Goal: Transaction & Acquisition: Purchase product/service

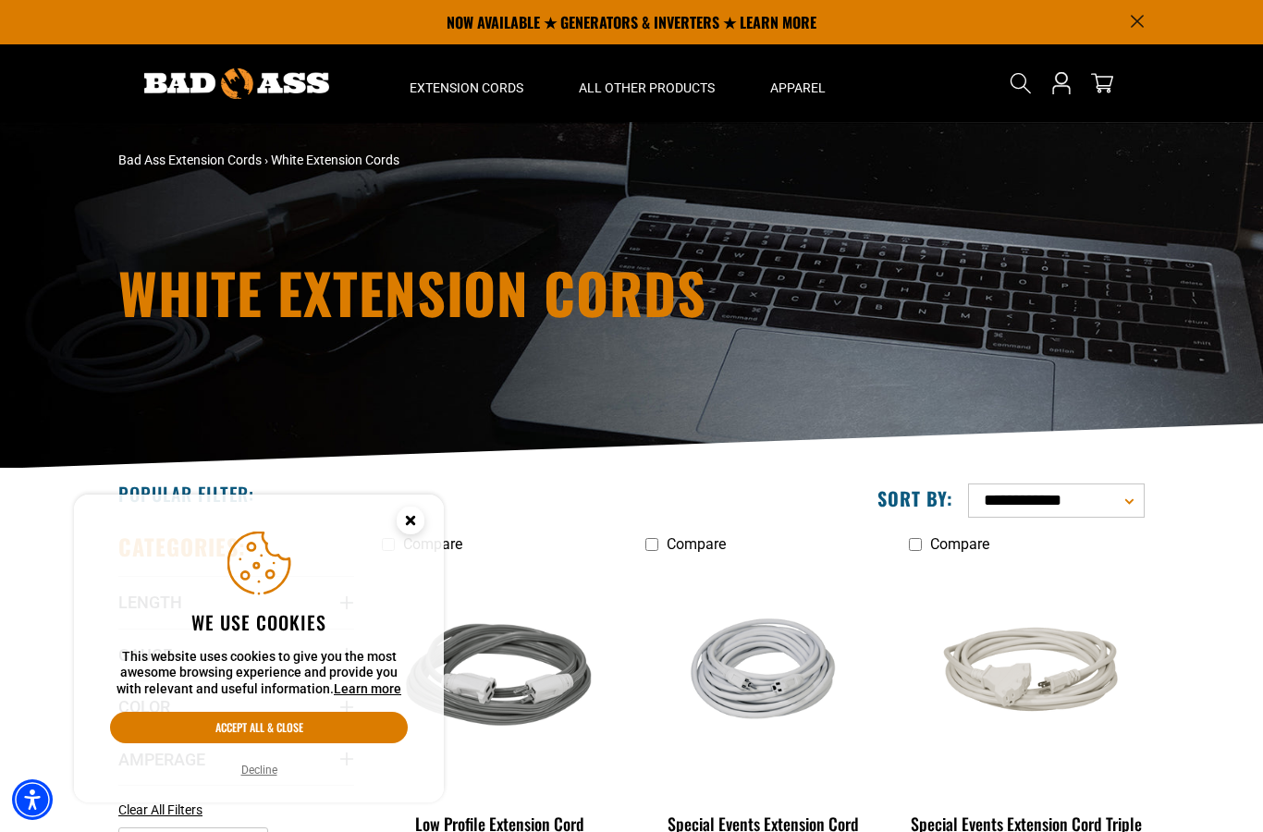
click at [417, 535] on circle "Cookie Consent" at bounding box center [411, 521] width 28 height 28
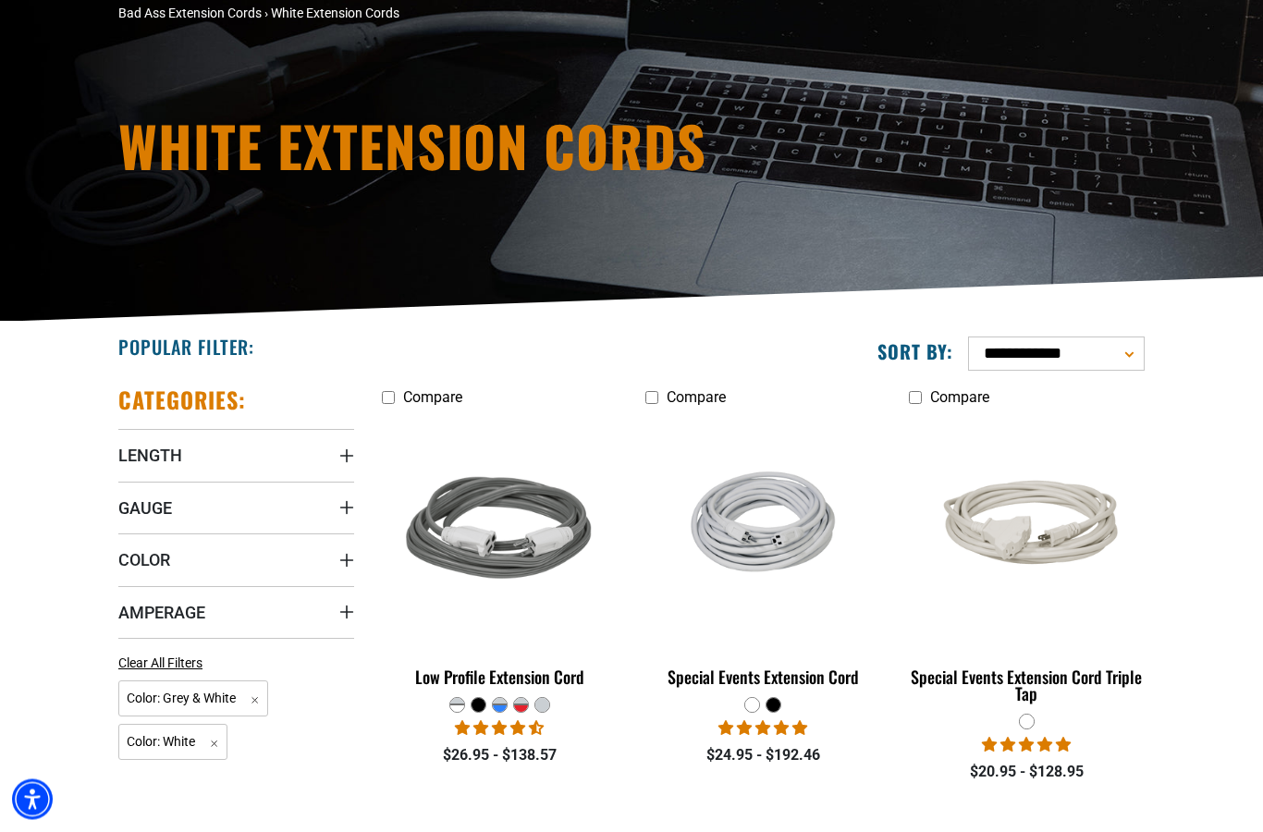
scroll to position [150, 0]
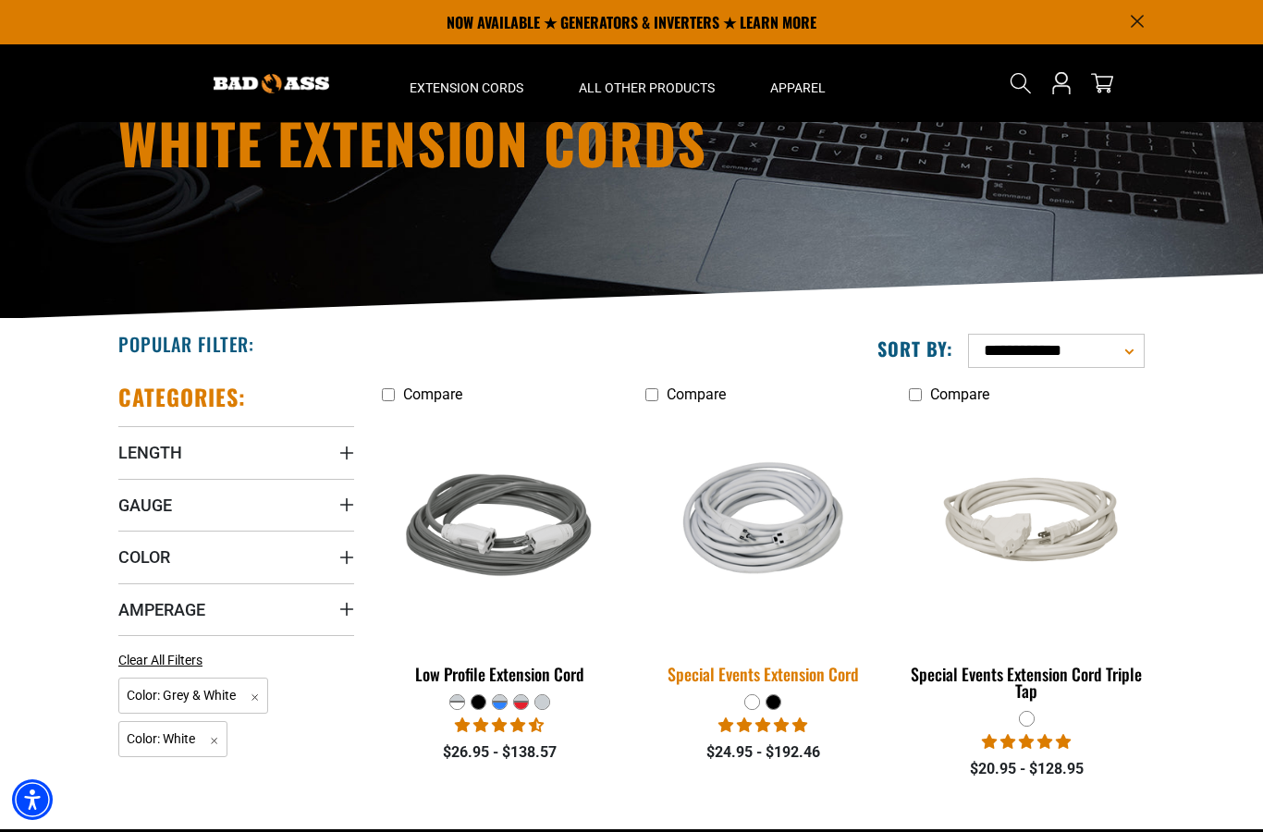
click at [784, 540] on img at bounding box center [762, 528] width 259 height 170
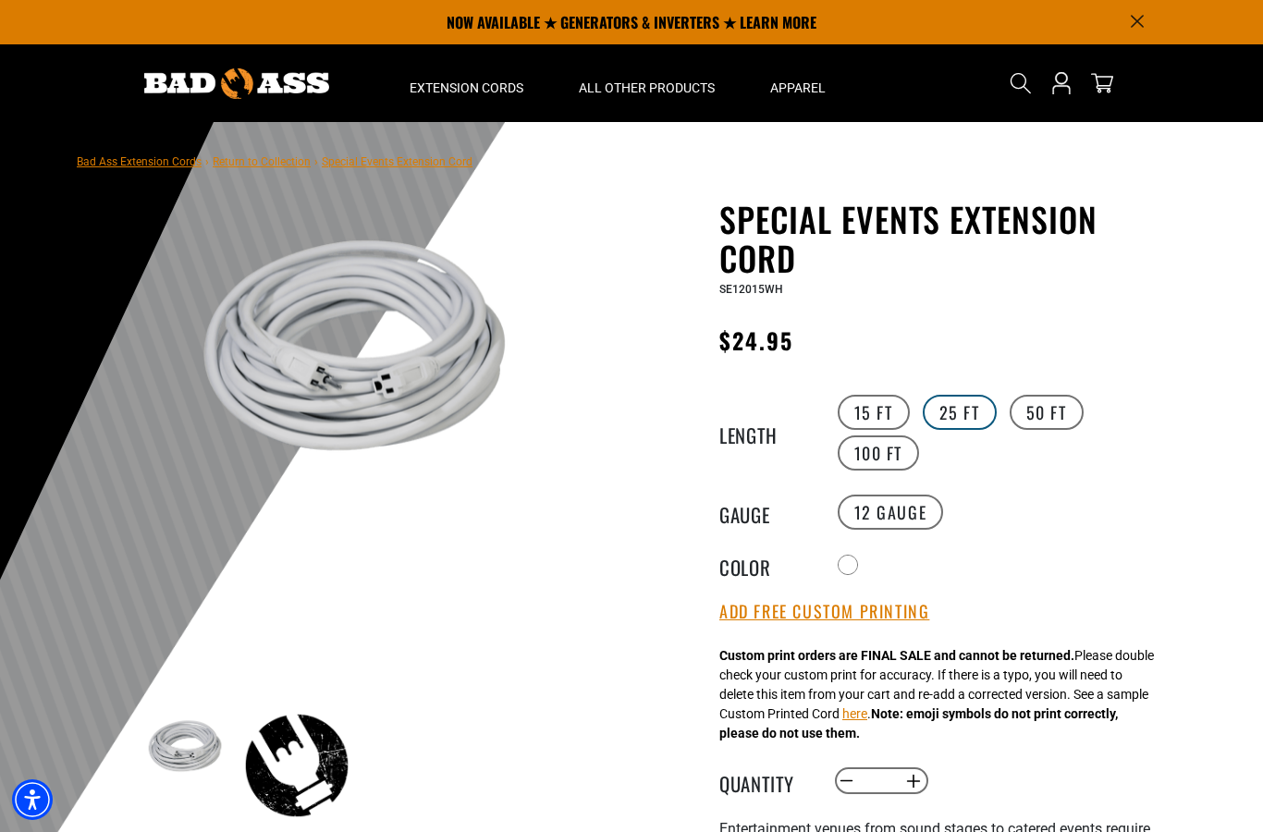
click at [969, 413] on label "25 FT" at bounding box center [960, 412] width 74 height 35
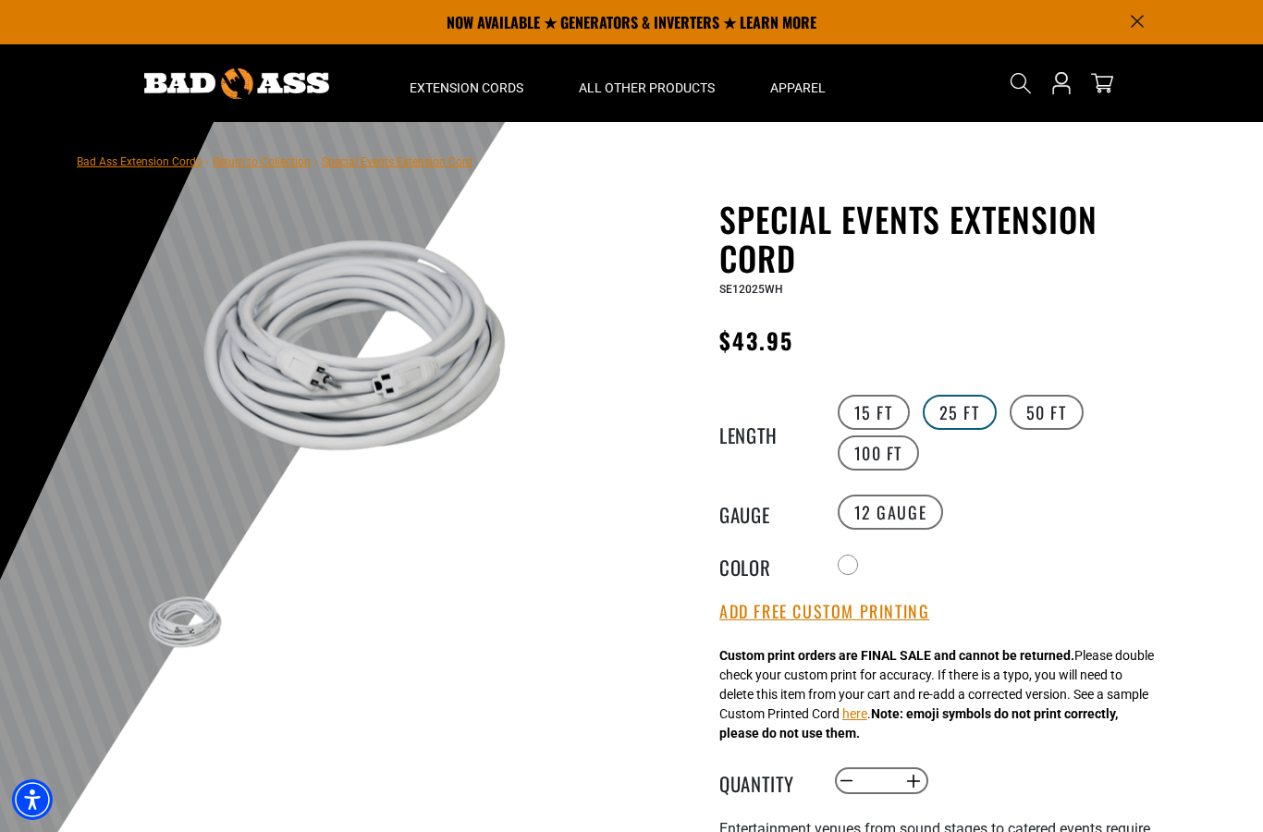
scroll to position [28, 0]
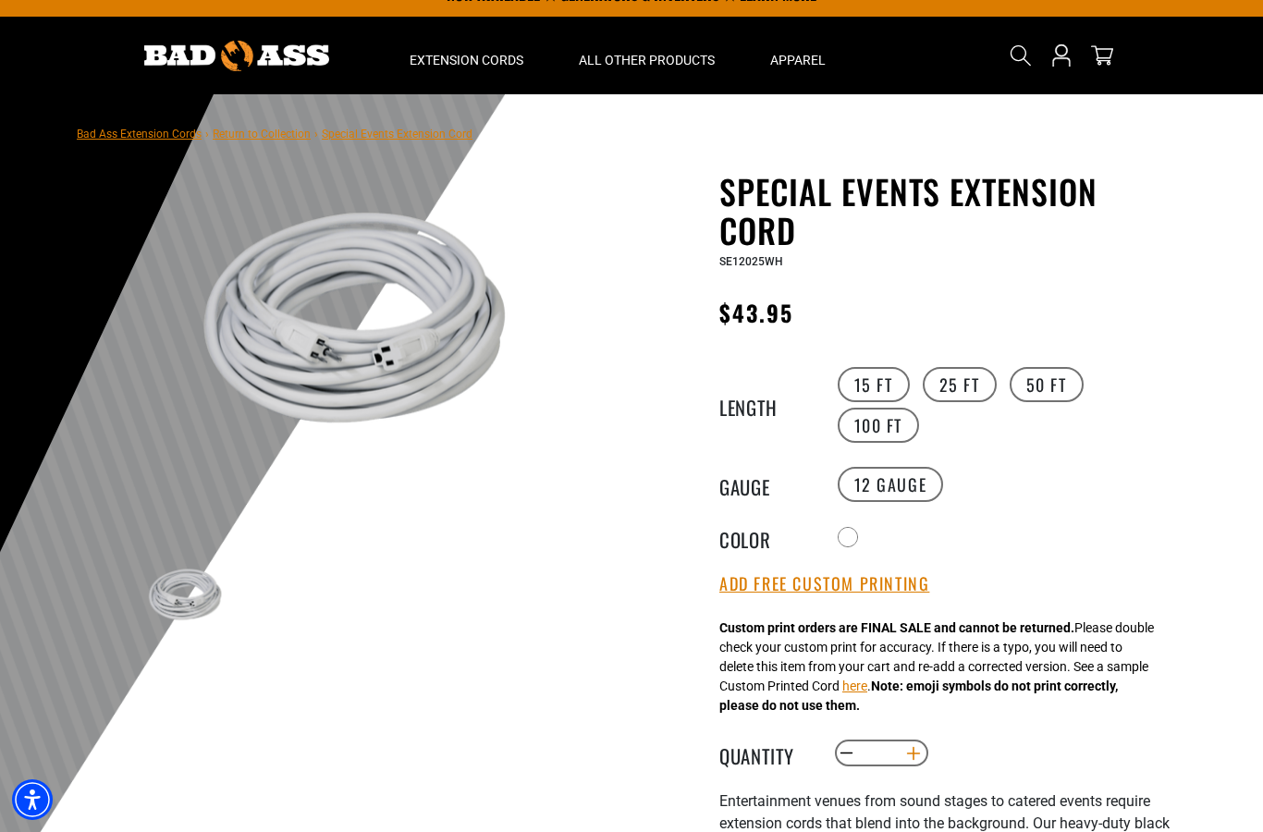
click at [917, 753] on button "Increase quantity for Special Events Extension Cord" at bounding box center [914, 753] width 29 height 31
click at [918, 753] on button "Increase quantity for Special Events Extension Cord" at bounding box center [914, 753] width 29 height 31
click at [923, 760] on button "Increase quantity for Special Events Extension Cord" at bounding box center [914, 753] width 29 height 31
click at [921, 758] on button "Increase quantity for Special Events Extension Cord" at bounding box center [914, 753] width 29 height 31
click at [928, 753] on button "Increase quantity for Special Events Extension Cord" at bounding box center [914, 753] width 29 height 31
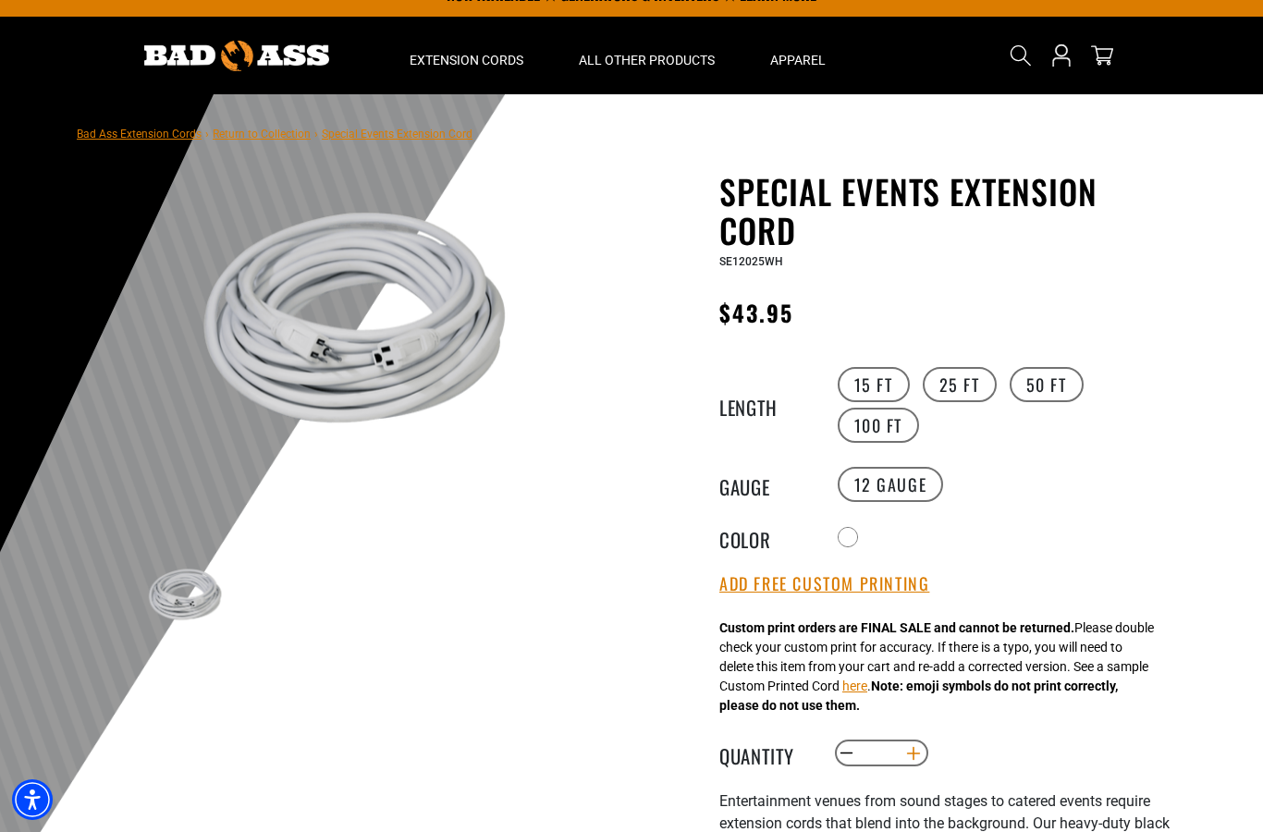
type input "*"
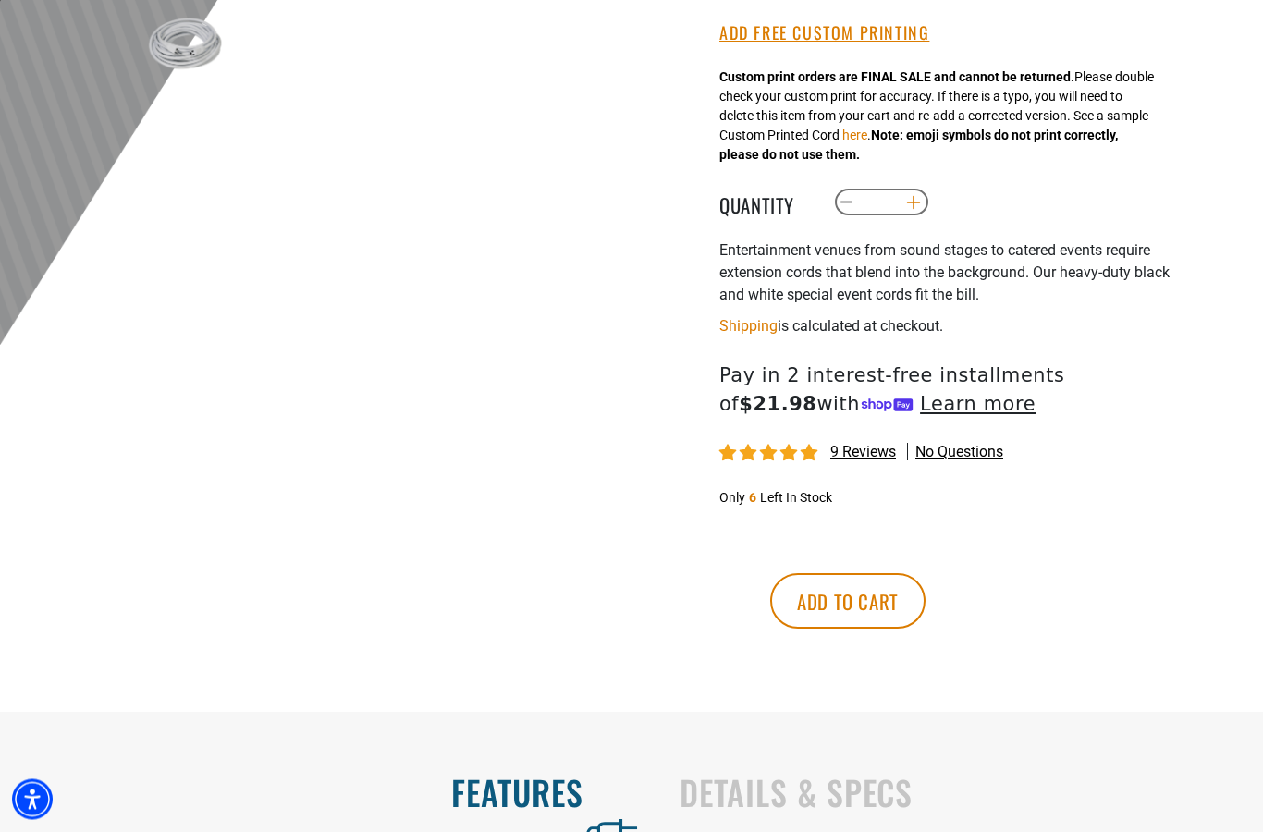
scroll to position [617, 0]
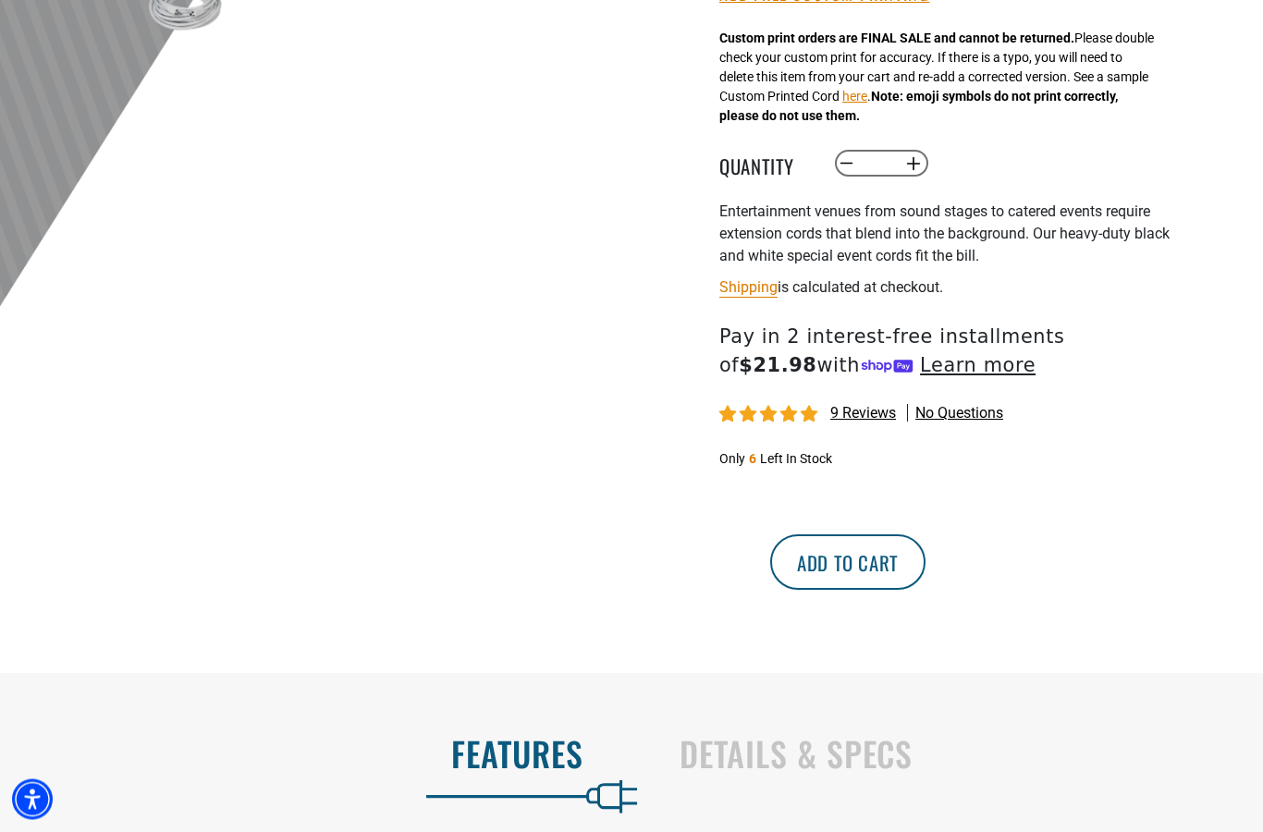
click at [926, 578] on button "Add to cart" at bounding box center [847, 562] width 155 height 55
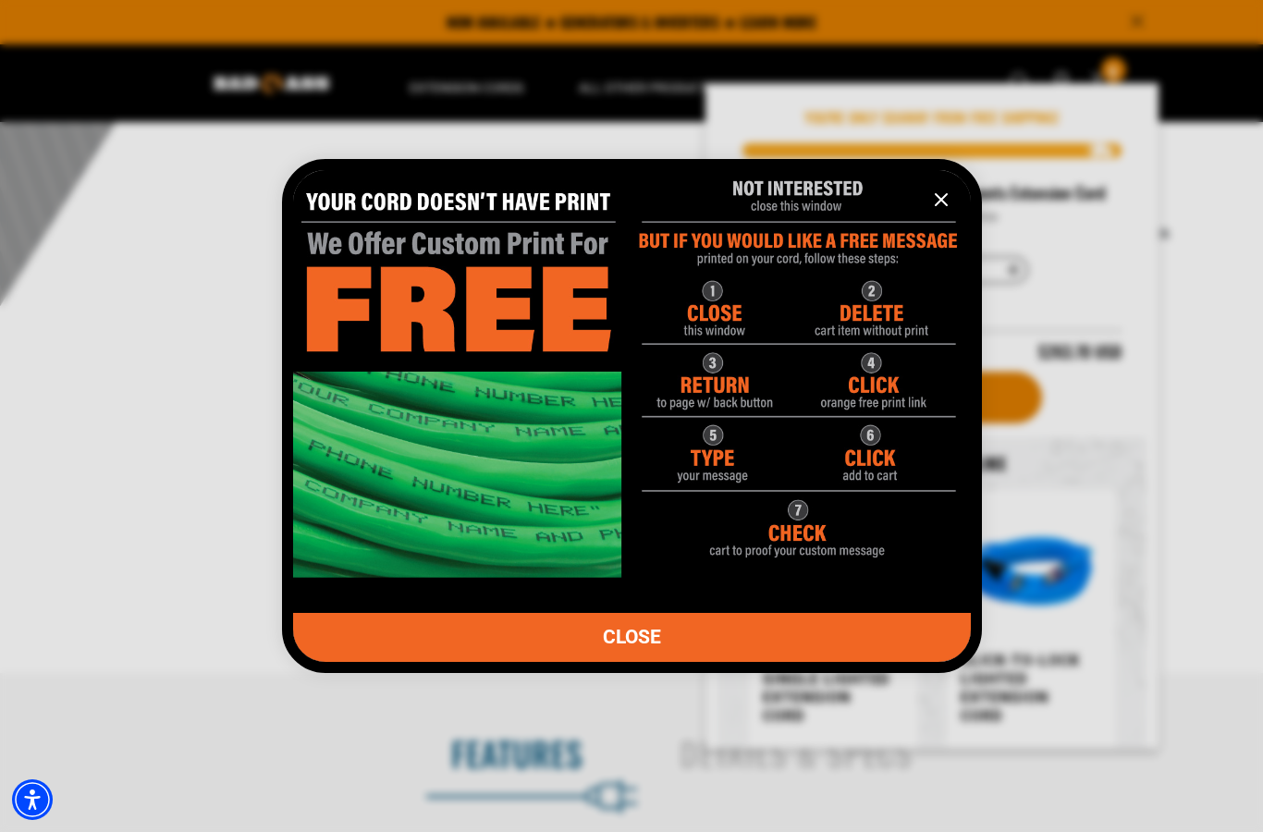
click at [956, 218] on button "information" at bounding box center [941, 199] width 37 height 37
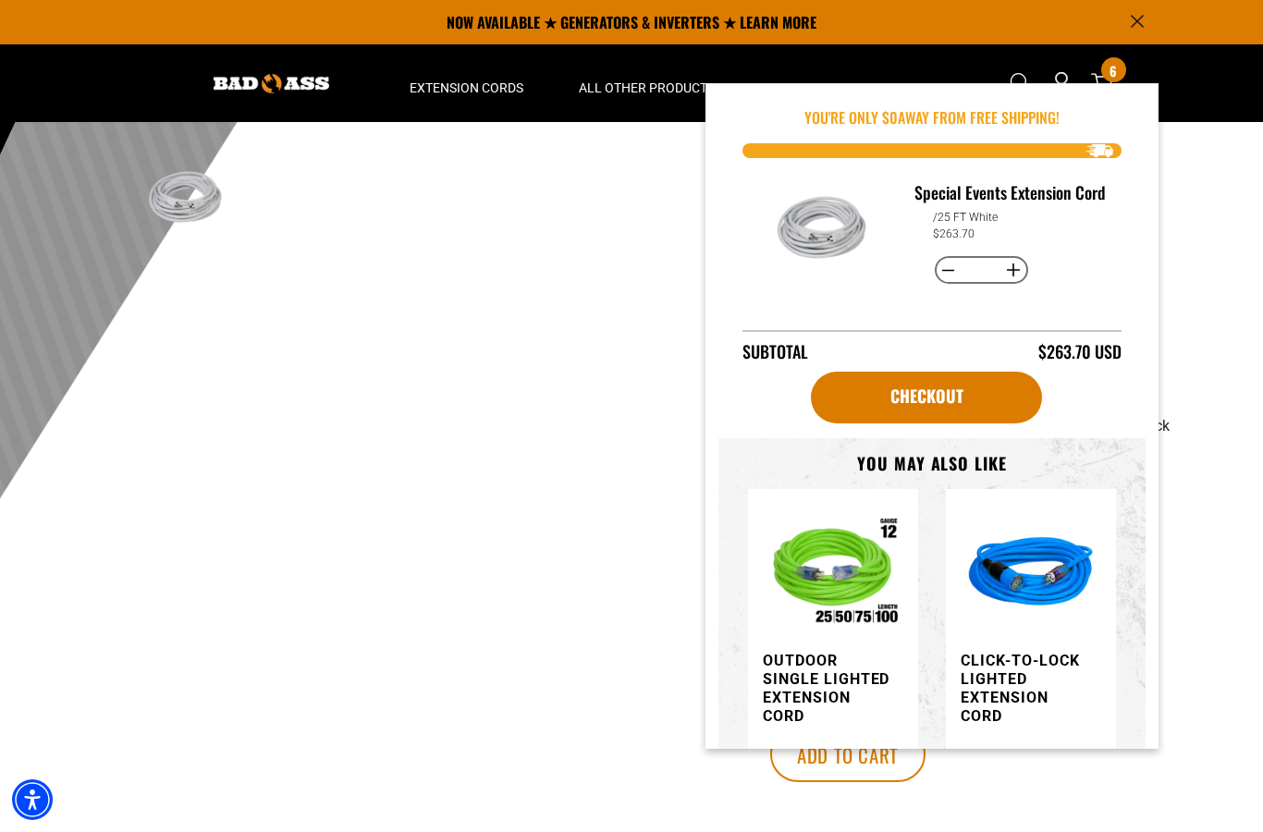
scroll to position [417, 0]
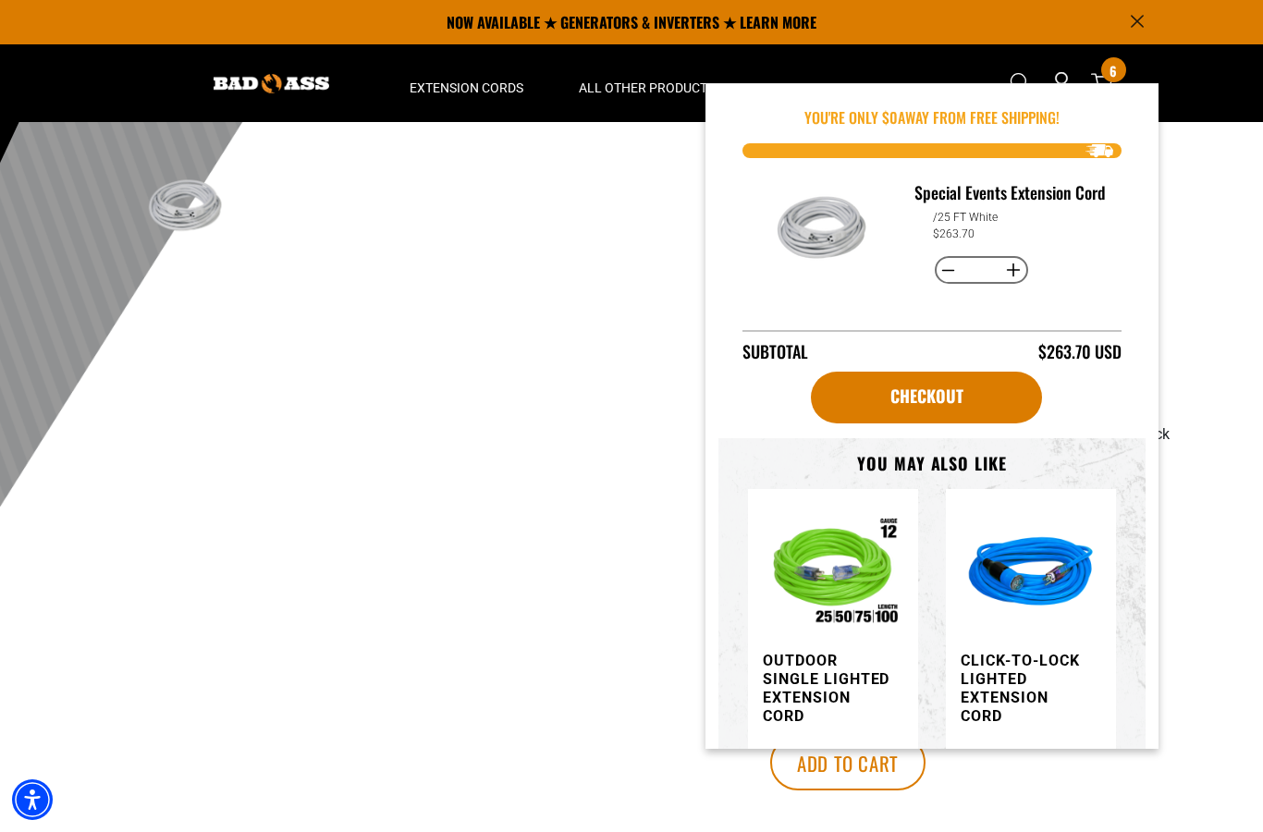
click at [1248, 126] on div at bounding box center [631, 158] width 1263 height 906
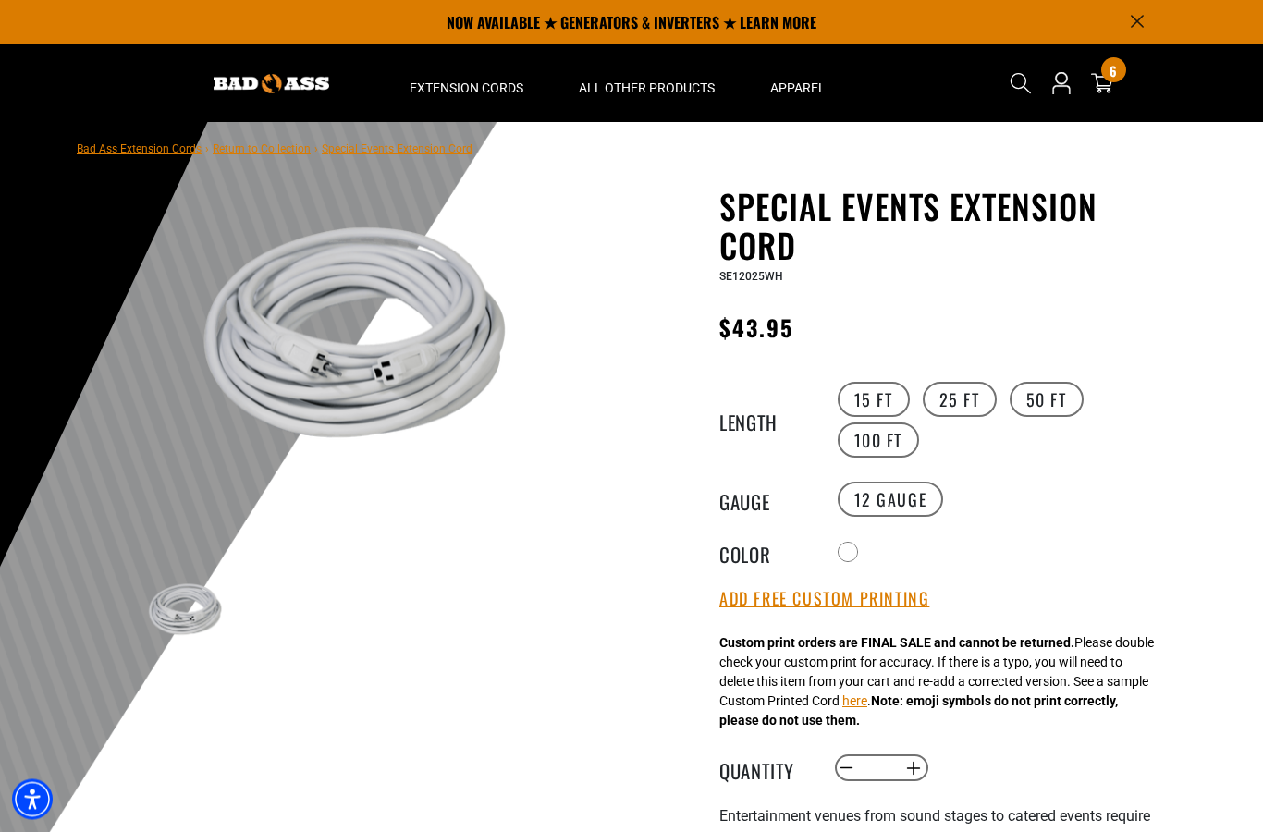
scroll to position [0, 0]
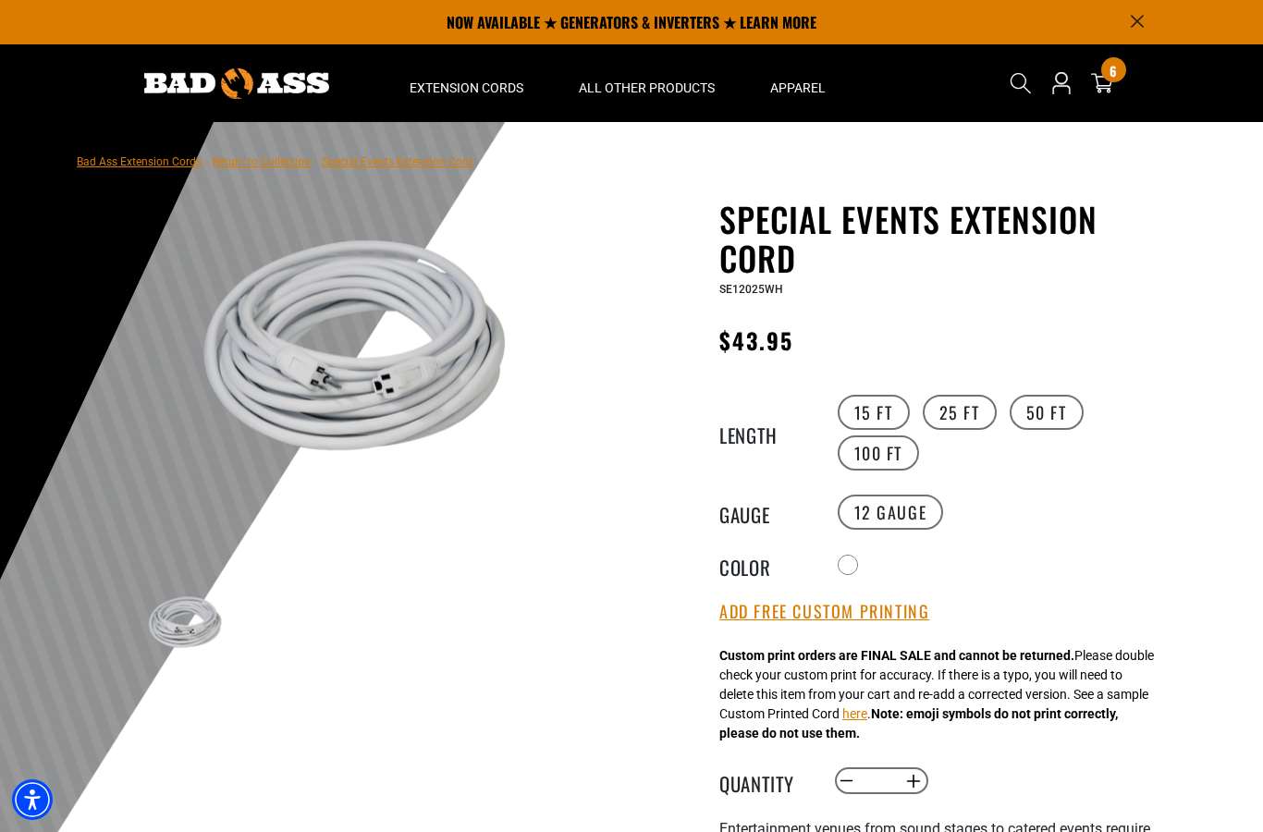
click at [438, 159] on span "Special Events Extension Cord" at bounding box center [397, 161] width 151 height 13
click at [397, 165] on span "Special Events Extension Cord" at bounding box center [397, 161] width 151 height 13
click at [291, 165] on link "Return to Collection" at bounding box center [262, 161] width 98 height 13
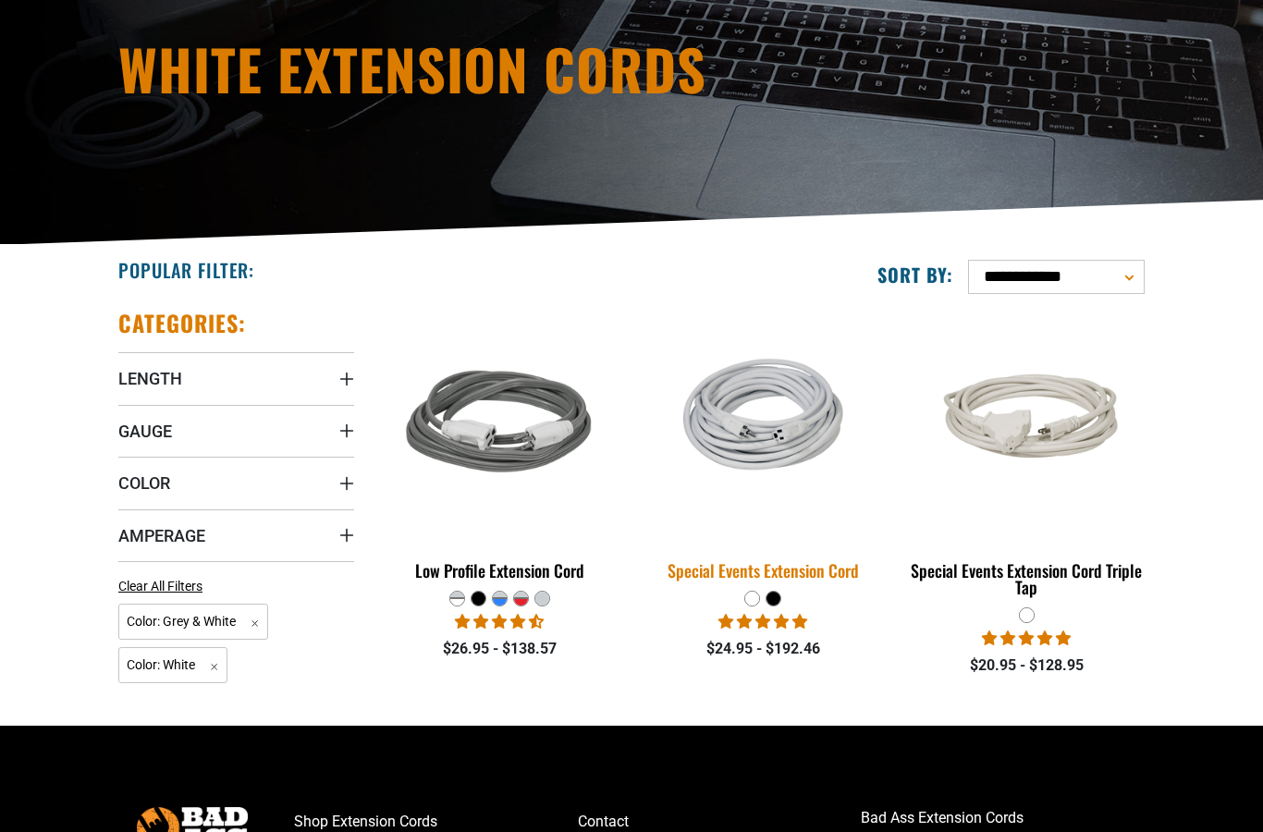
scroll to position [224, 0]
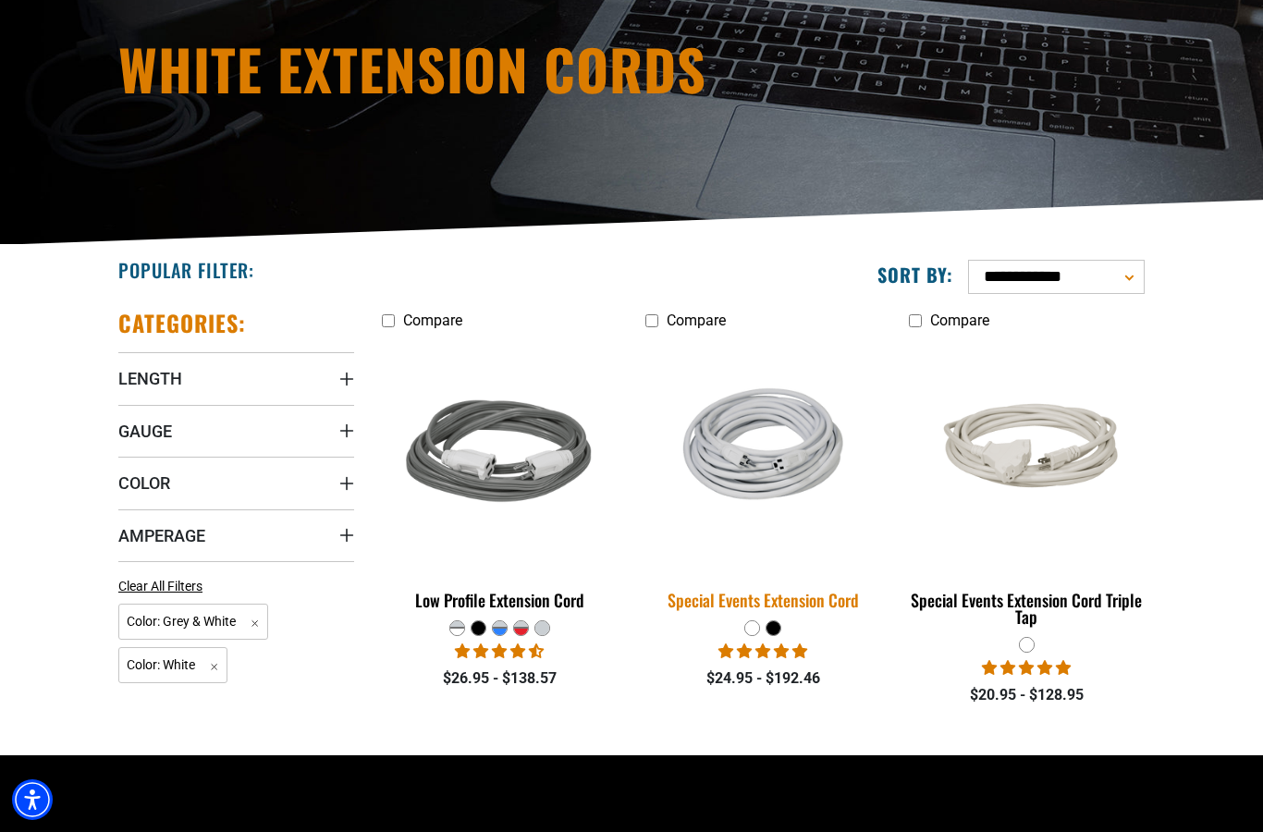
click at [810, 455] on img at bounding box center [762, 454] width 259 height 170
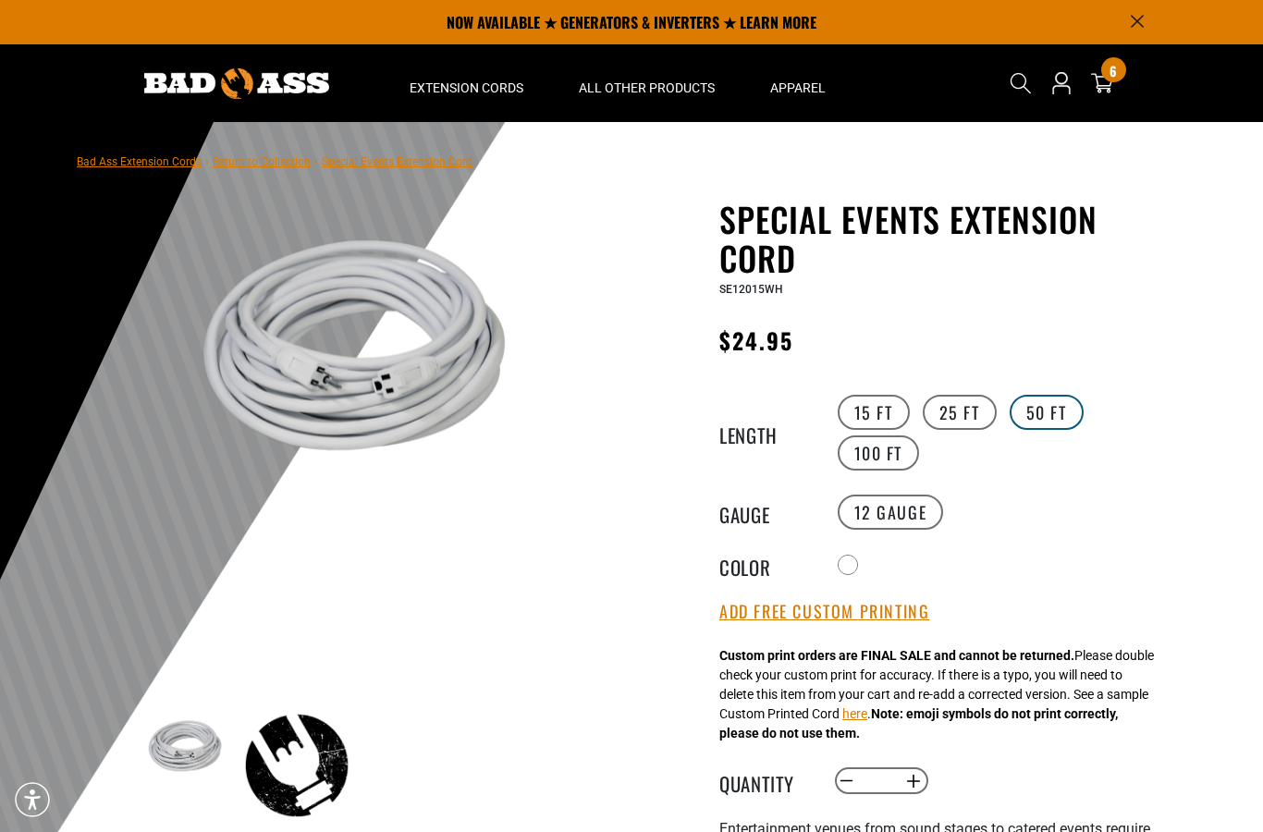
click at [1057, 412] on label "50 FT" at bounding box center [1047, 412] width 74 height 35
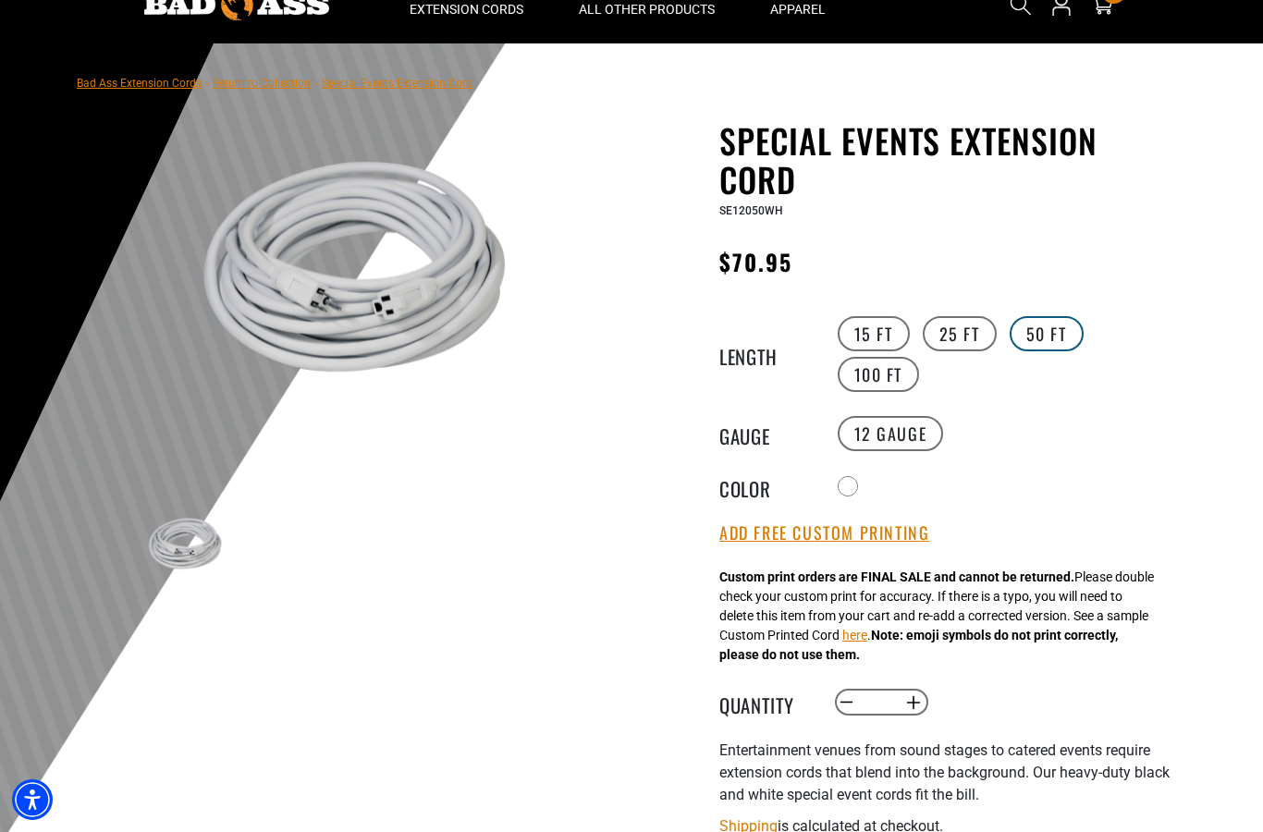
scroll to position [355, 0]
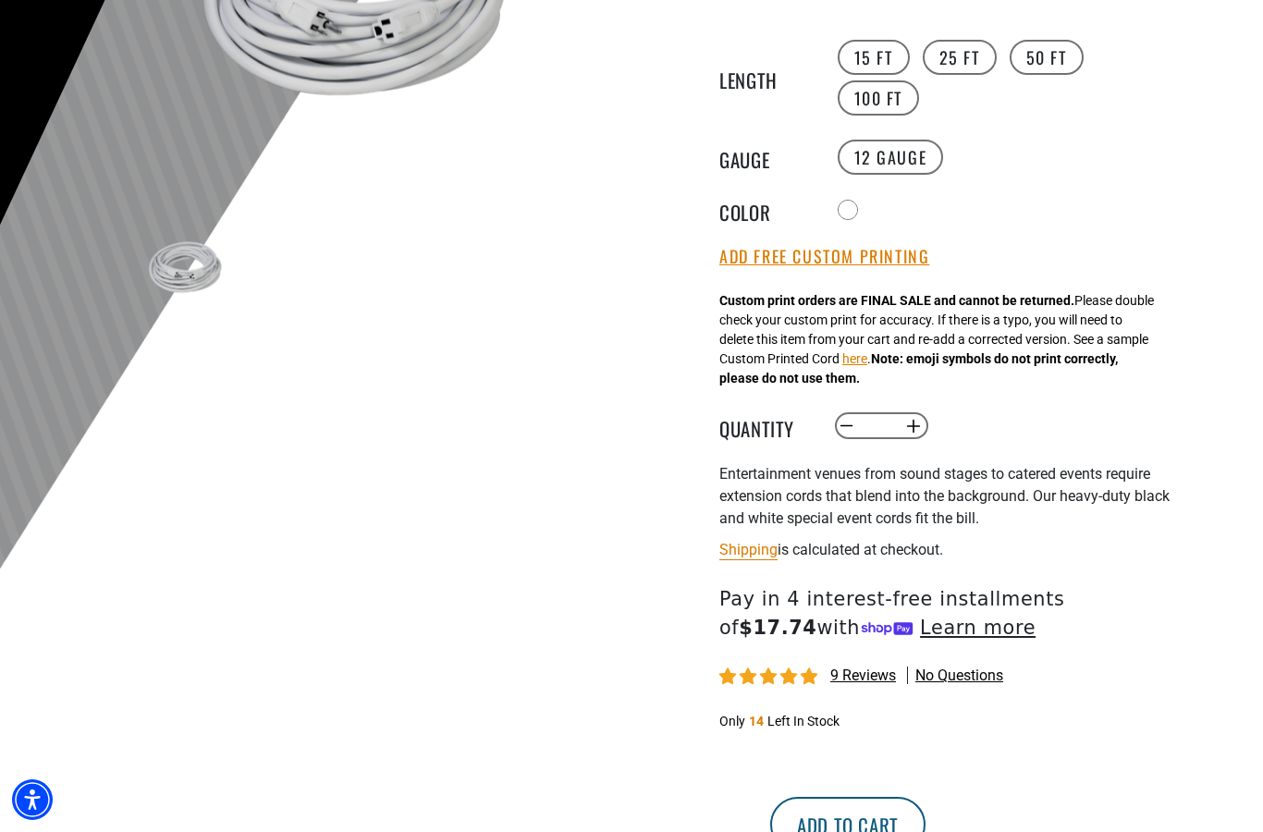
click at [926, 804] on button "Add to cart" at bounding box center [847, 824] width 155 height 55
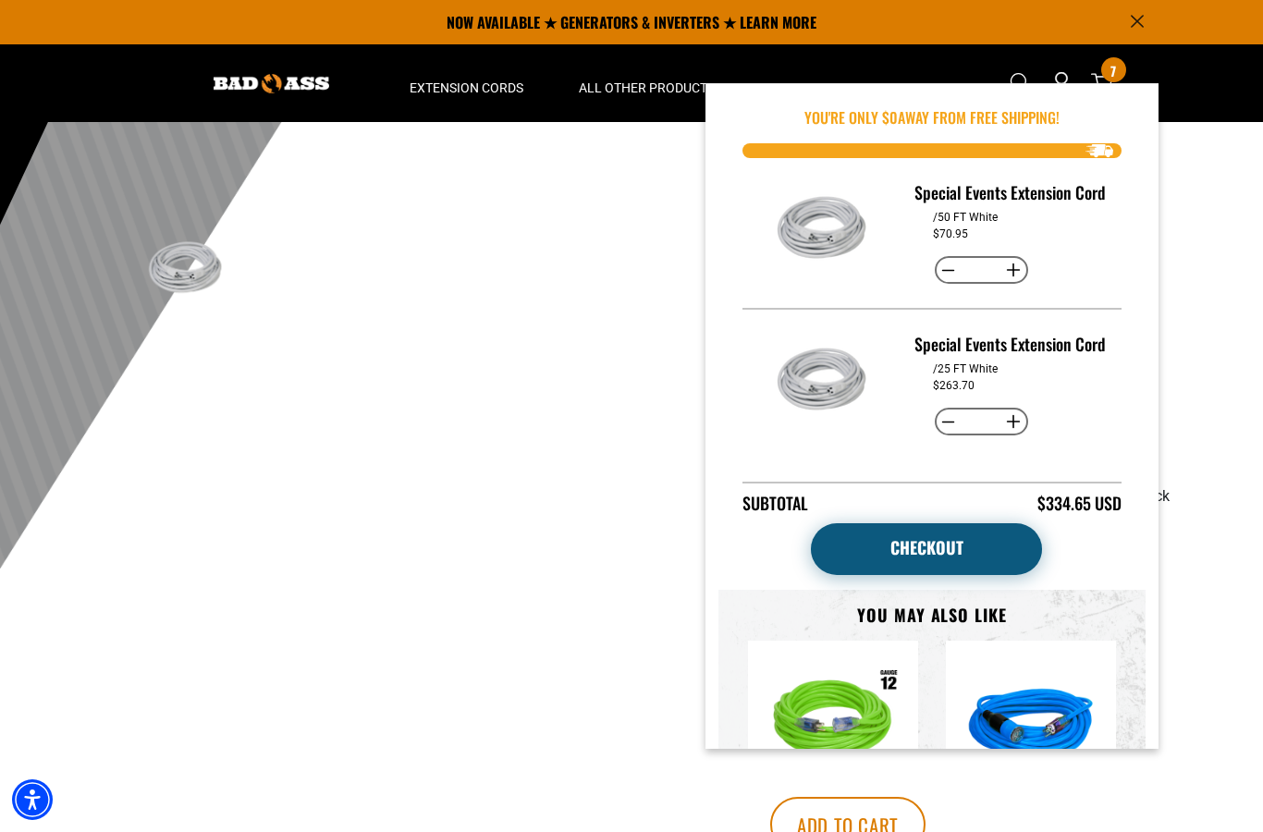
click at [995, 545] on link "Checkout" at bounding box center [926, 549] width 231 height 52
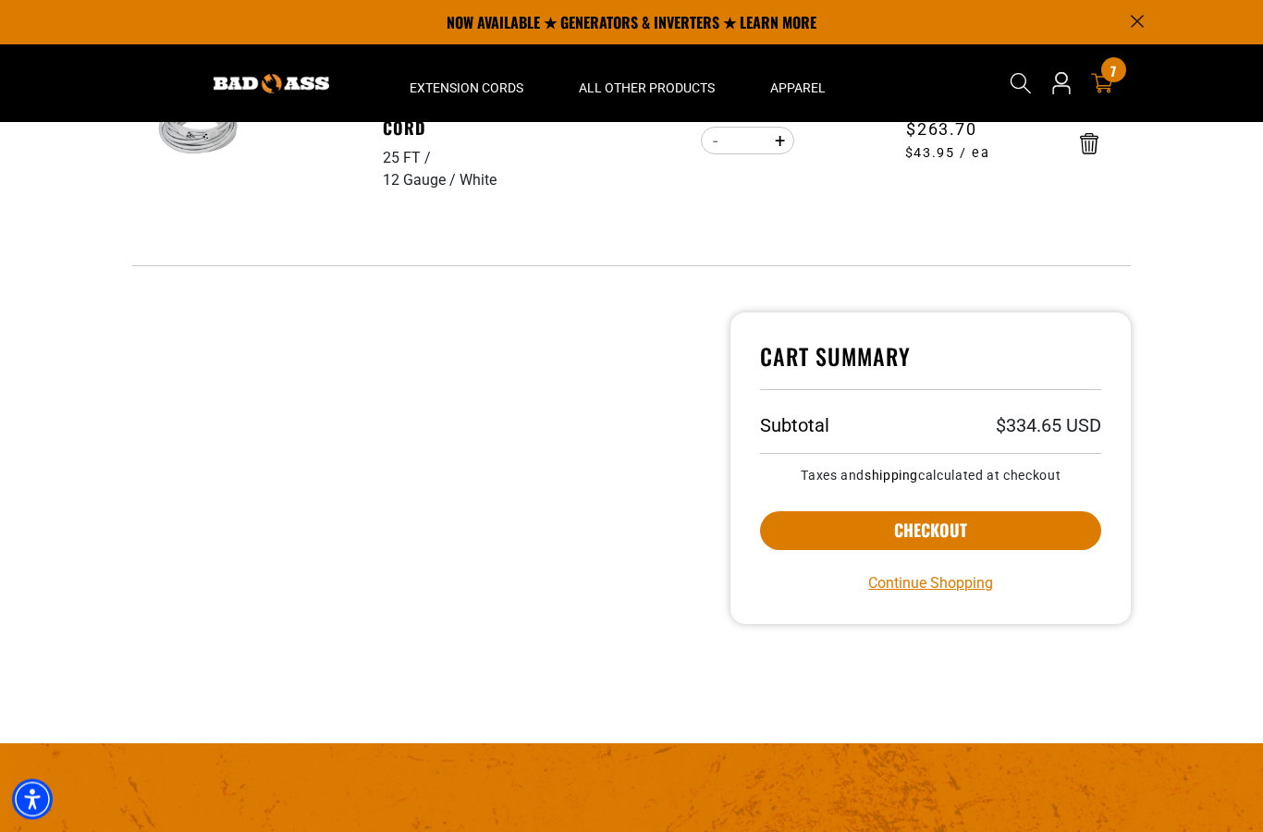
scroll to position [612, 0]
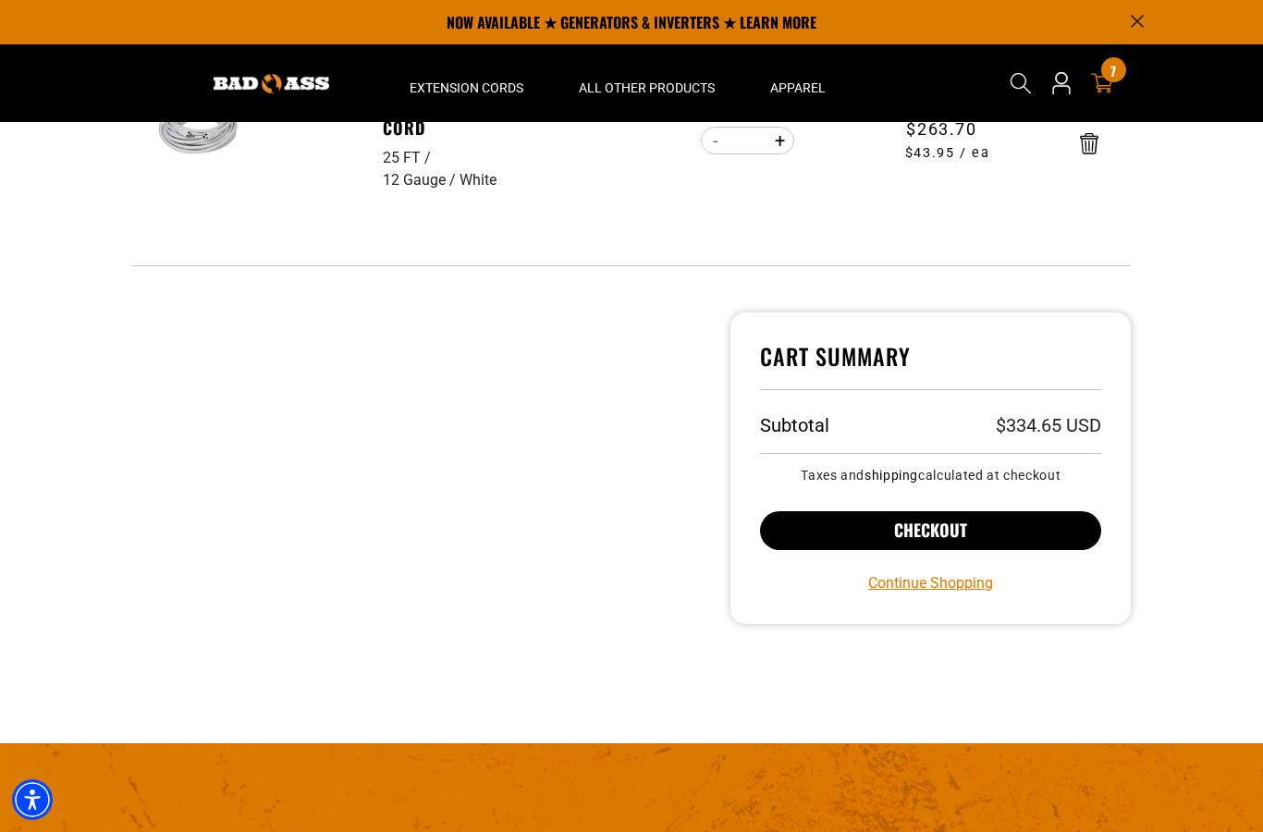
click at [1023, 528] on button "Checkout" at bounding box center [930, 530] width 341 height 39
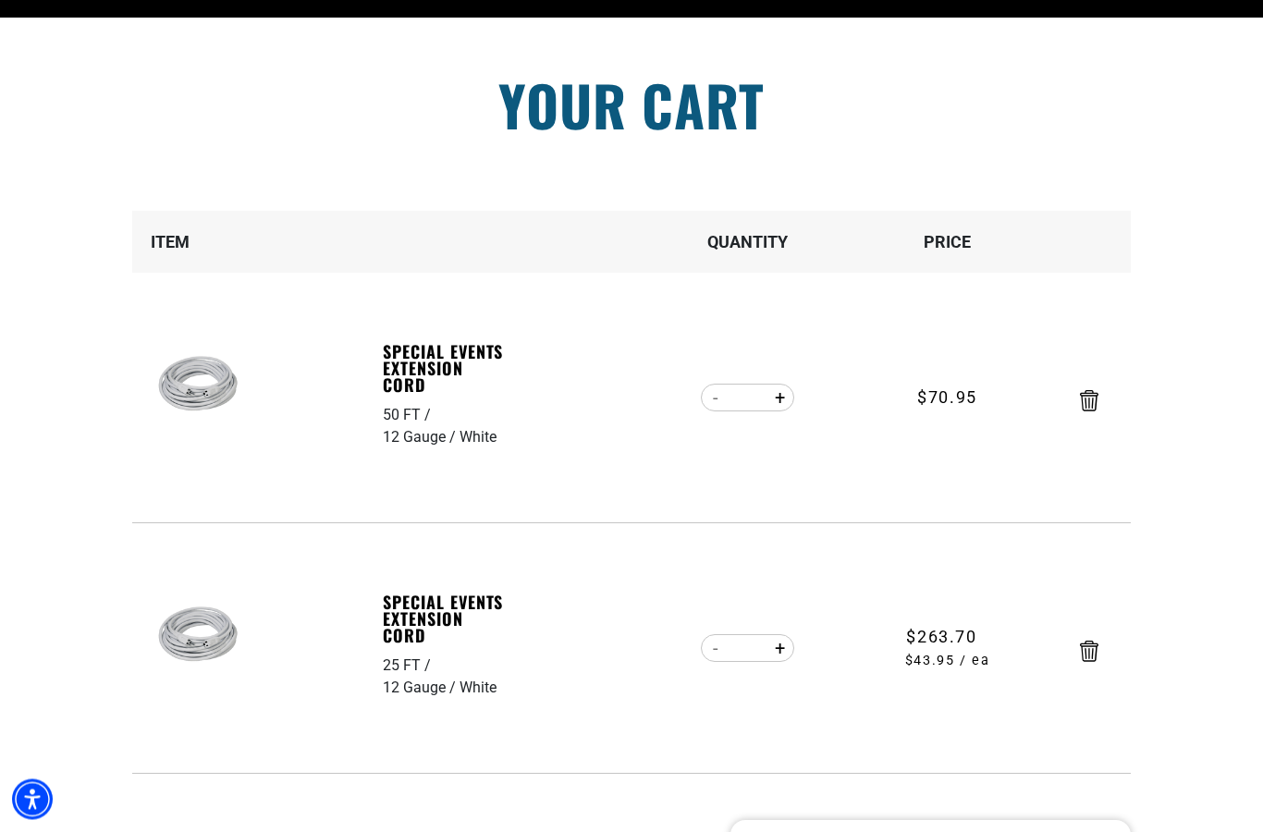
scroll to position [0, 0]
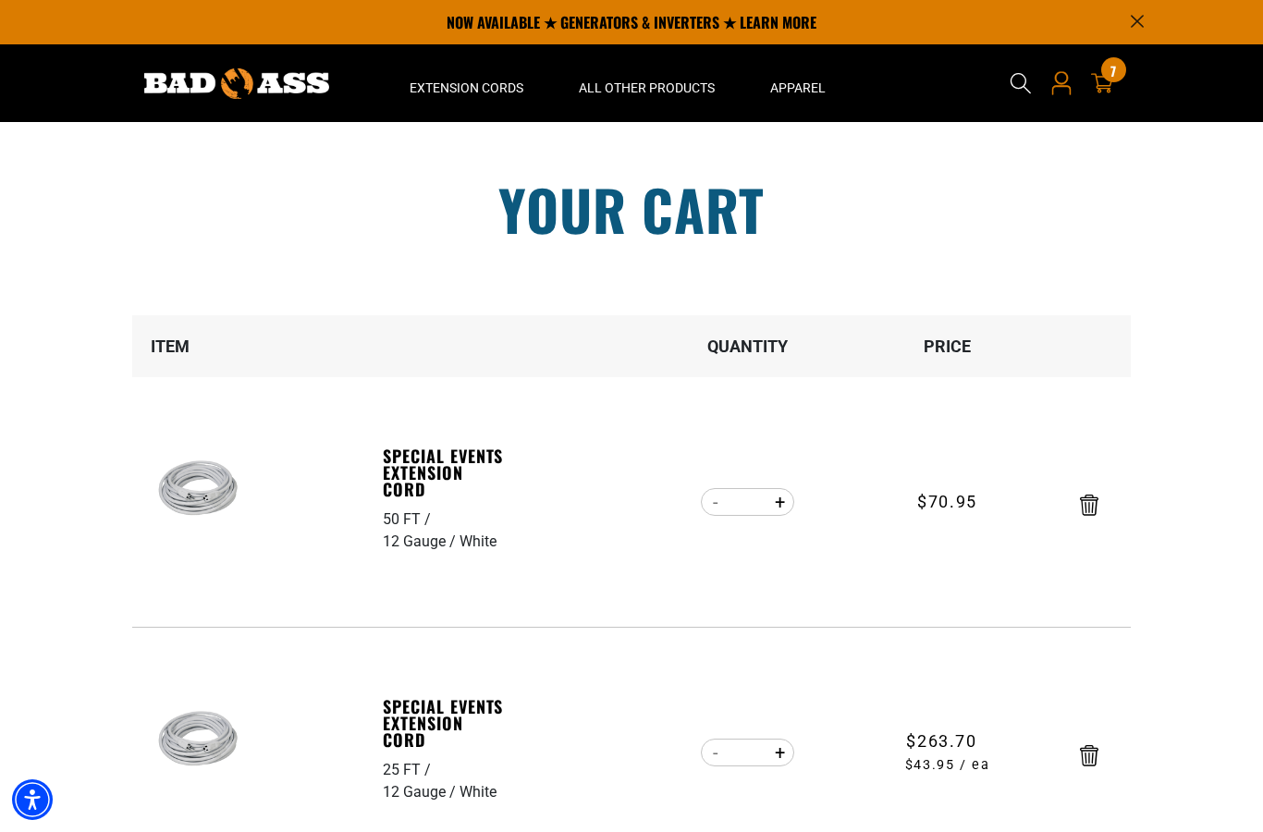
click at [1056, 98] on link "Open this option" at bounding box center [1062, 83] width 30 height 78
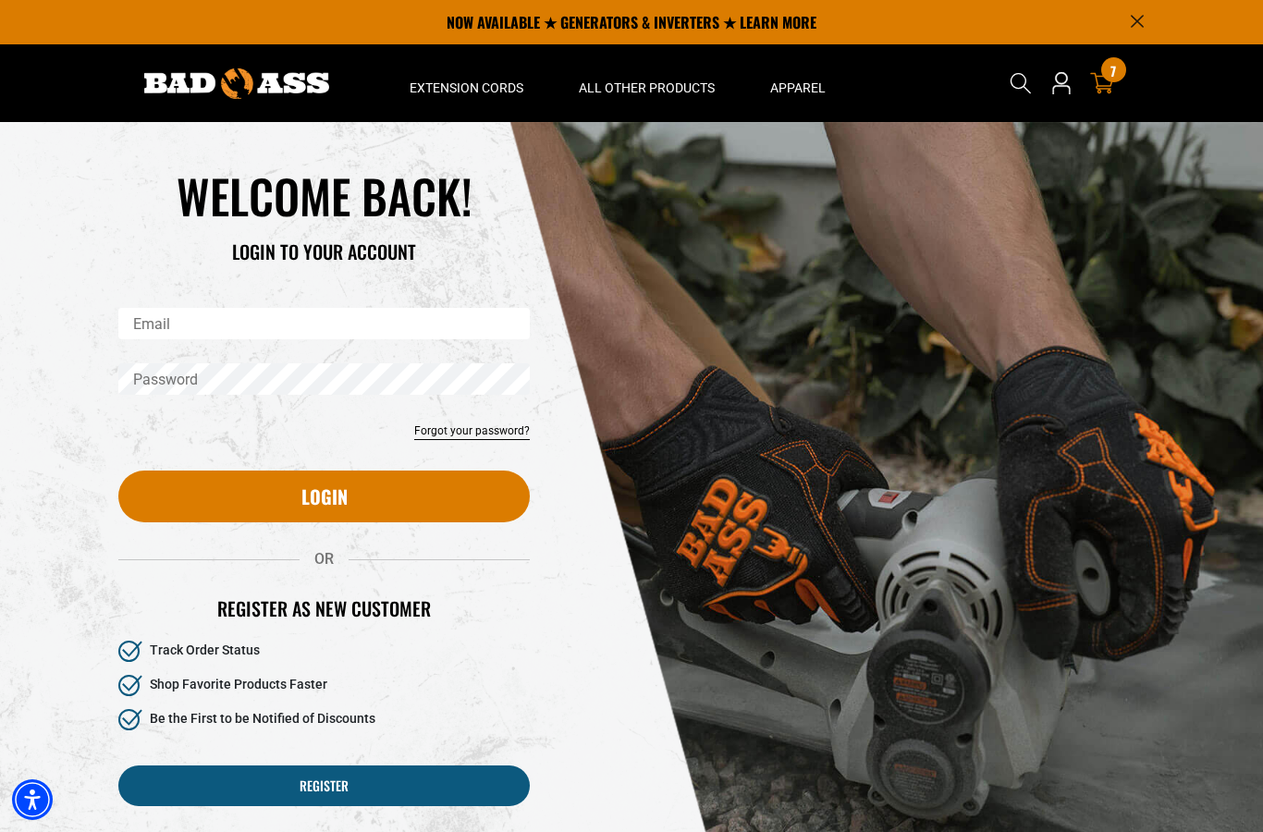
click at [1122, 79] on div "7 7 items" at bounding box center [1113, 69] width 25 height 25
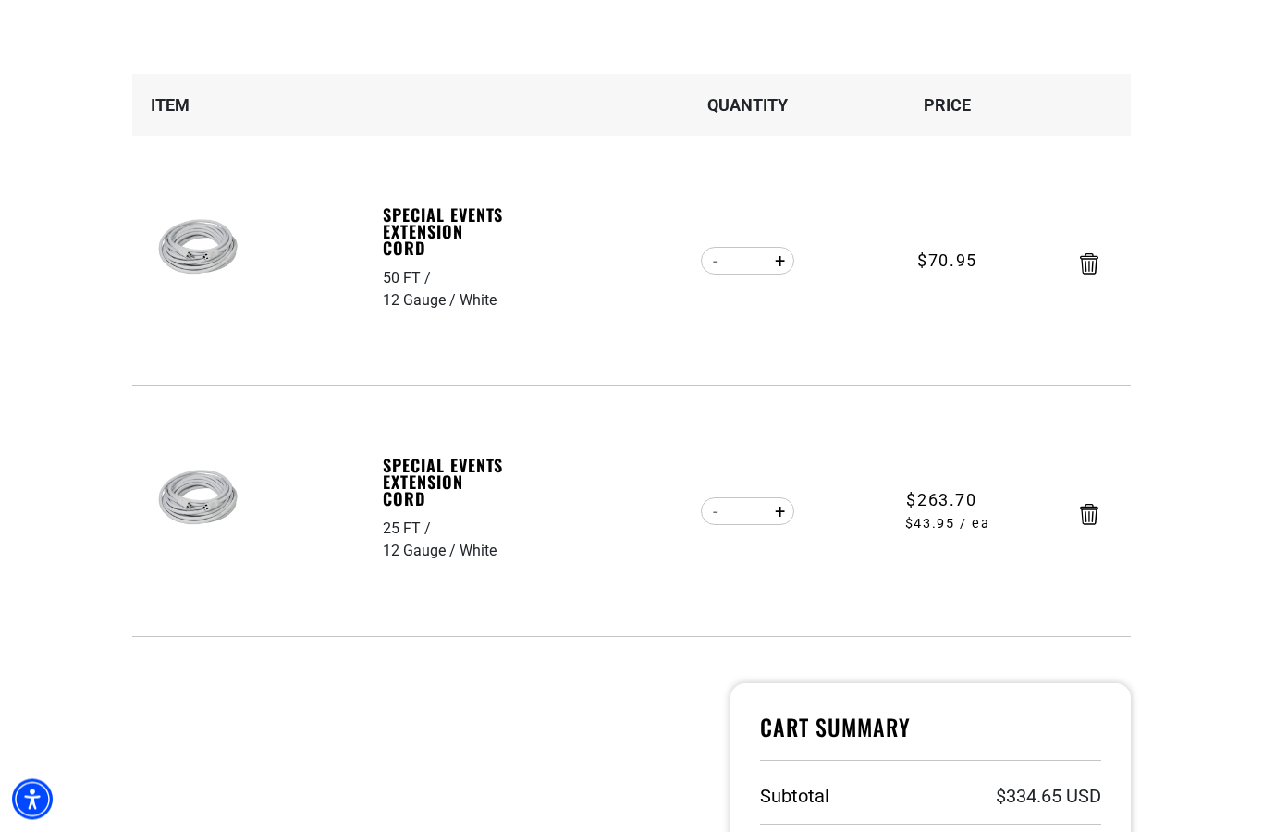
scroll to position [315, 0]
